Goal: Find specific page/section: Find specific page/section

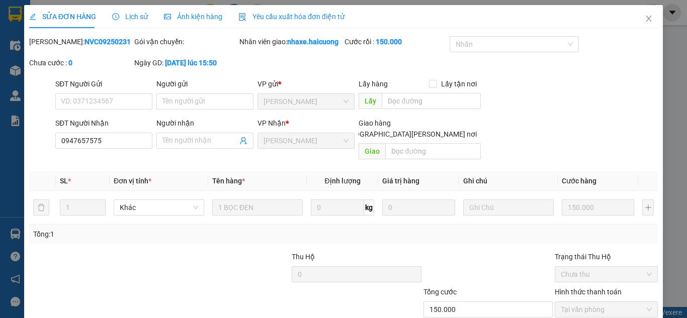
scroll to position [87, 0]
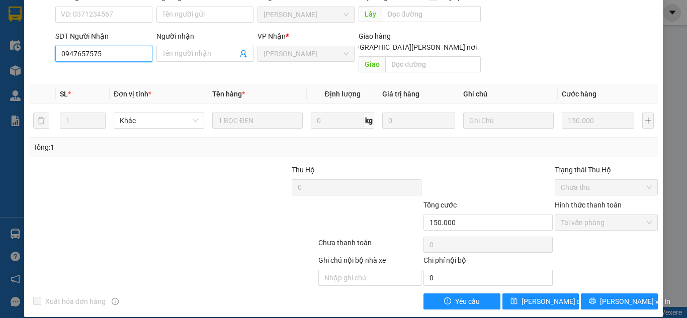
click at [108, 53] on input "0947657575" at bounding box center [103, 54] width 97 height 16
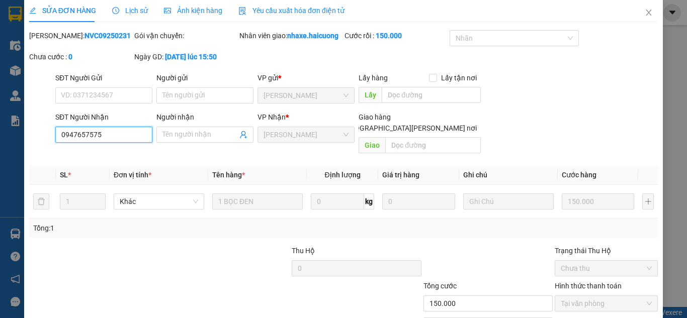
scroll to position [0, 0]
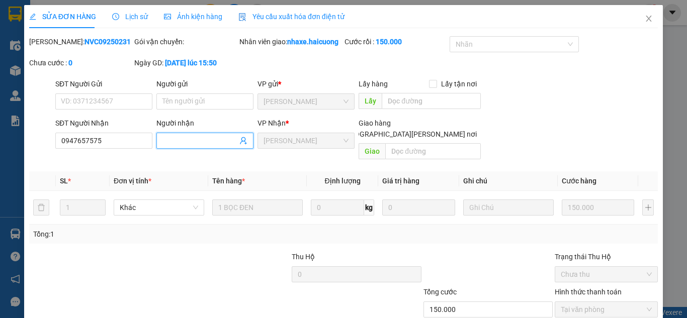
click at [184, 140] on input "Người nhận" at bounding box center [199, 140] width 75 height 11
click at [11, 77] on div "SỬA ĐƠN HÀNG Lịch sử [PERSON_NAME] hàng Yêu cầu xuất [PERSON_NAME] điện tử Tota…" at bounding box center [343, 159] width 687 height 318
click at [645, 20] on icon "close" at bounding box center [649, 19] width 8 height 8
click at [641, 20] on div "nhaxe.haicuong 9" at bounding box center [612, 13] width 91 height 18
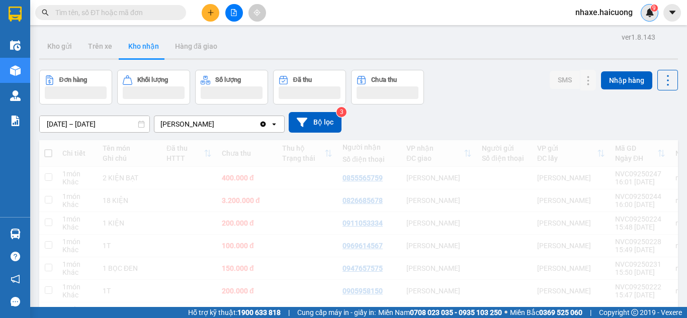
click at [643, 18] on div "9" at bounding box center [650, 13] width 18 height 18
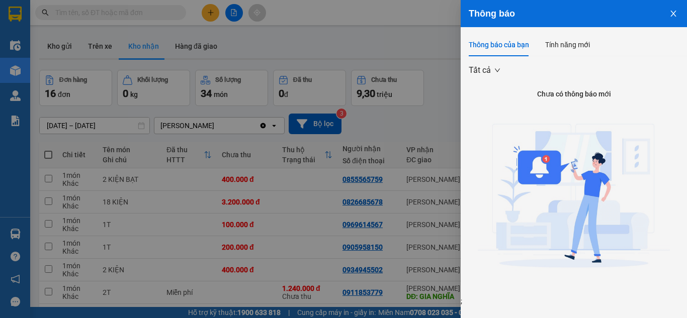
click at [363, 170] on div at bounding box center [343, 159] width 687 height 318
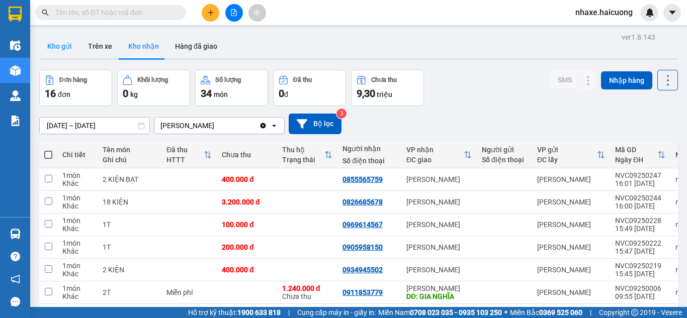
click at [57, 45] on button "Kho gửi" at bounding box center [59, 46] width 41 height 24
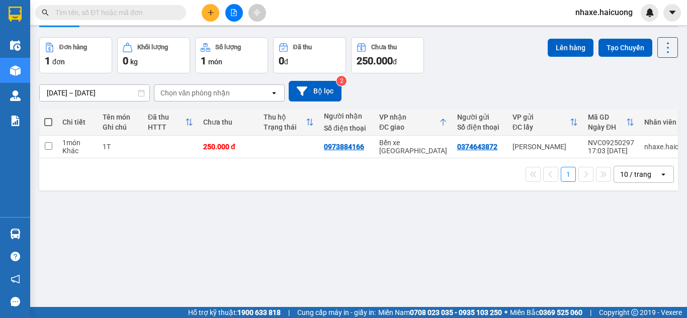
scroll to position [46, 0]
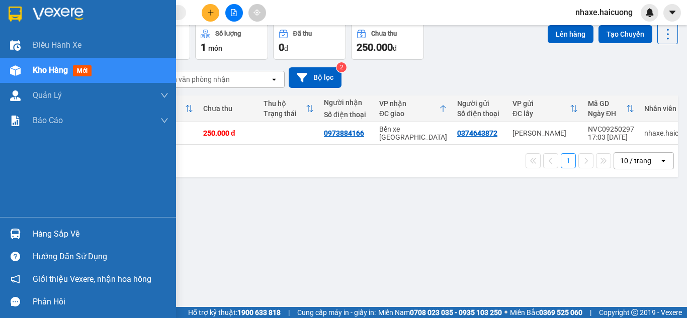
click at [32, 75] on div "Kho hàng mới" at bounding box center [88, 70] width 176 height 25
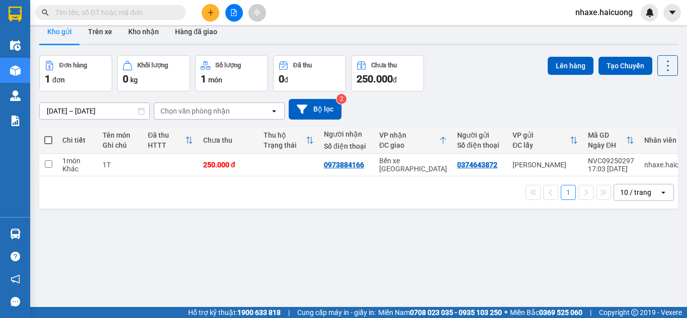
scroll to position [0, 0]
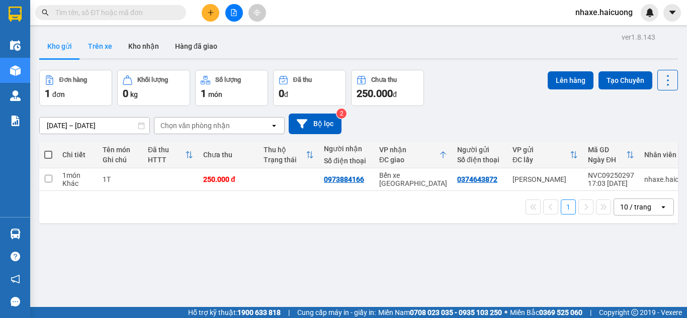
click at [103, 46] on button "Trên xe" at bounding box center [100, 46] width 40 height 24
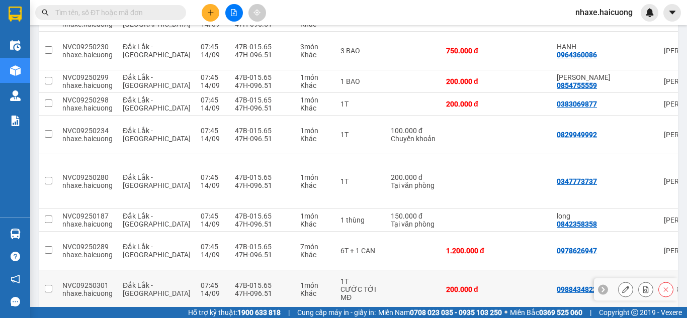
scroll to position [1151, 0]
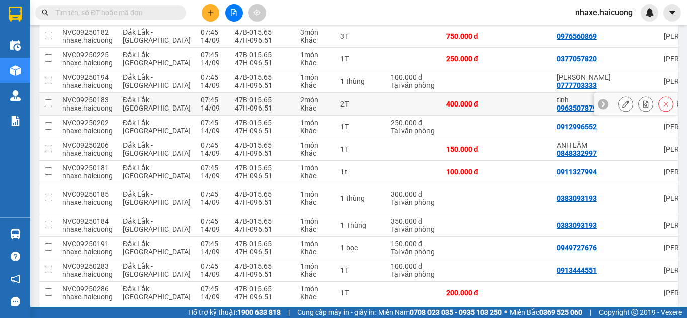
scroll to position [22, 0]
